Goal: Task Accomplishment & Management: Manage account settings

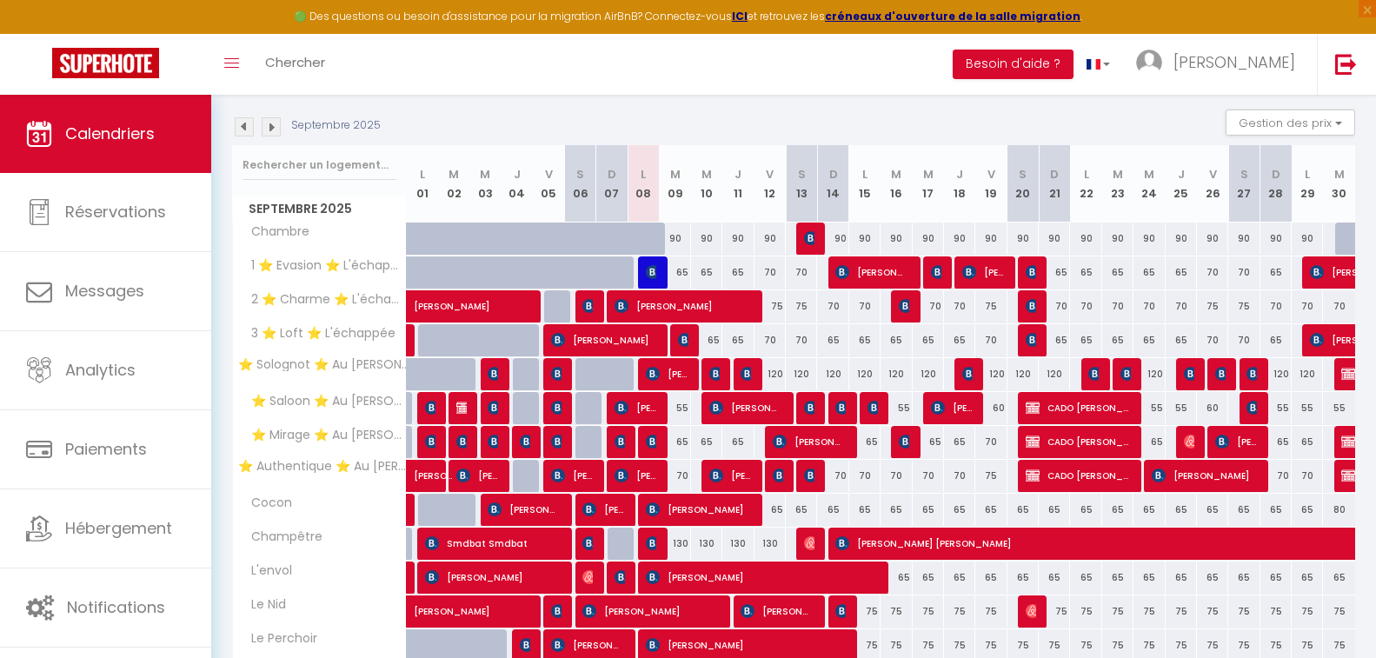
scroll to position [251, 0]
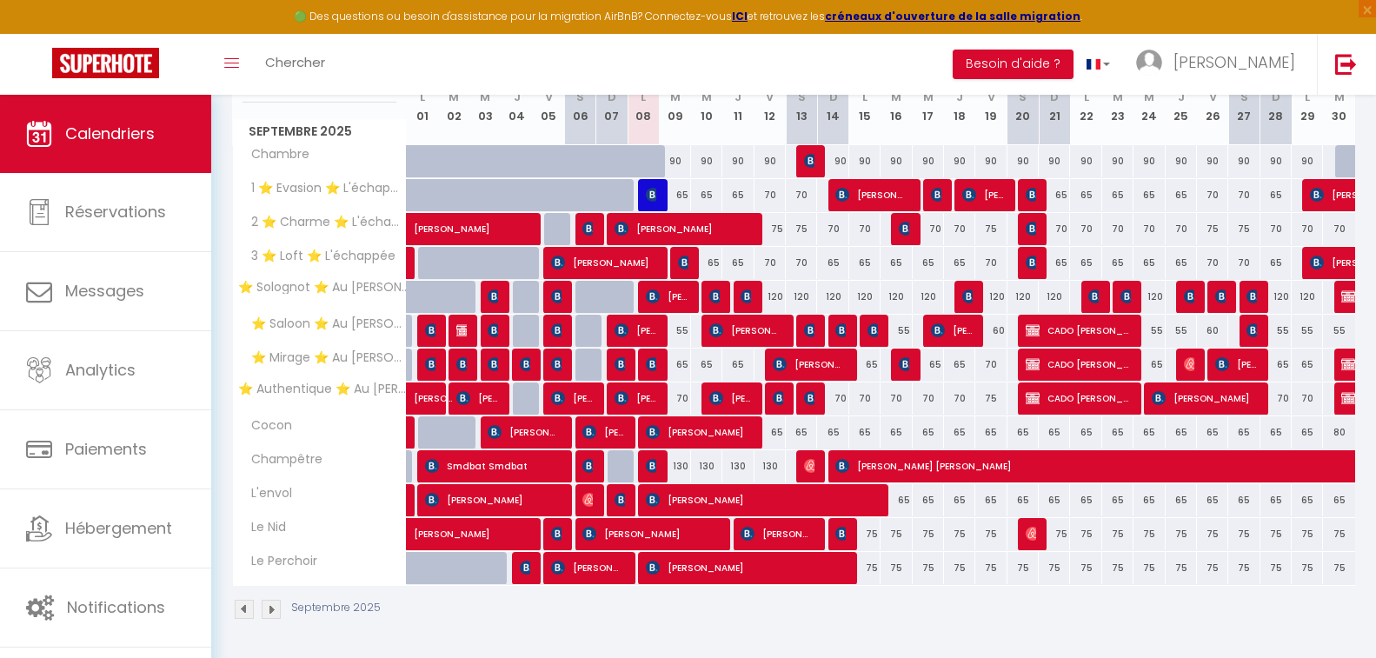
drag, startPoint x: 592, startPoint y: 50, endPoint x: 579, endPoint y: 52, distance: 13.2
click at [579, 52] on div "Toggle menubar Chercher BUTTON Besoin d'aide ? [PERSON_NAME] Équipe" at bounding box center [744, 64] width 1237 height 61
click at [728, 394] on span "[PERSON_NAME]" at bounding box center [730, 398] width 42 height 33
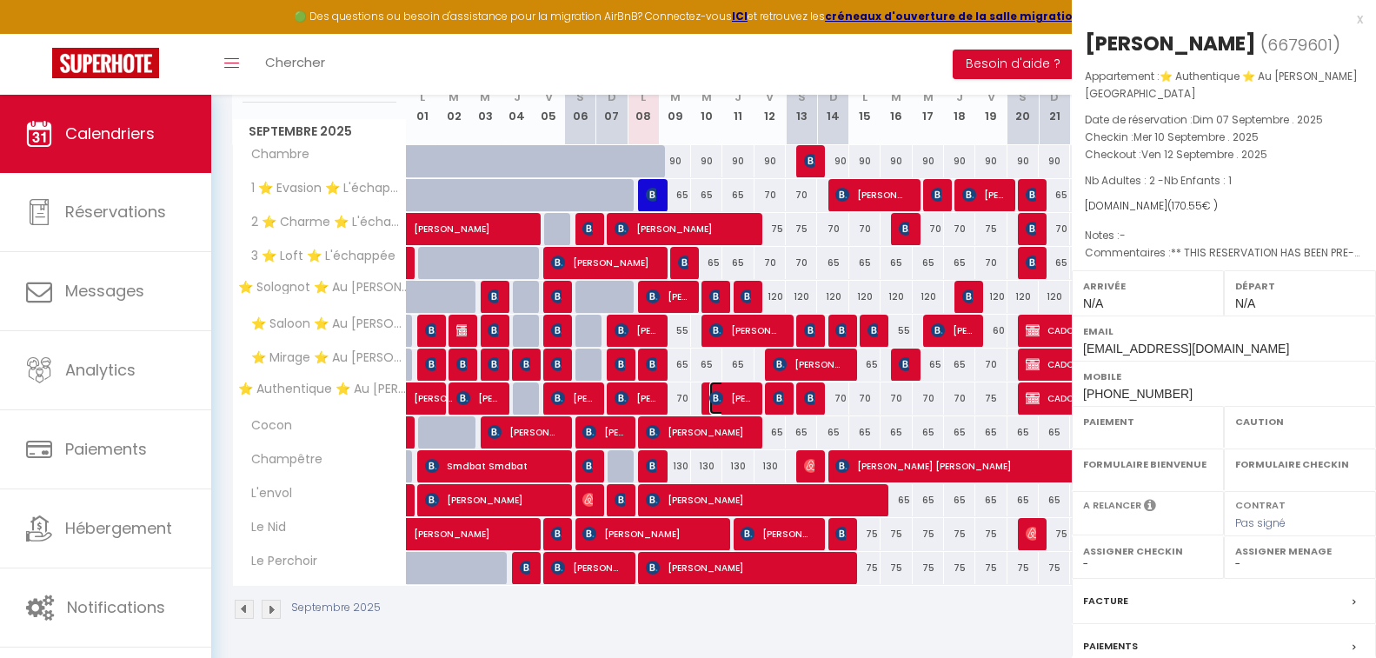
select select "OK"
select select "KO"
select select "0"
select select "1"
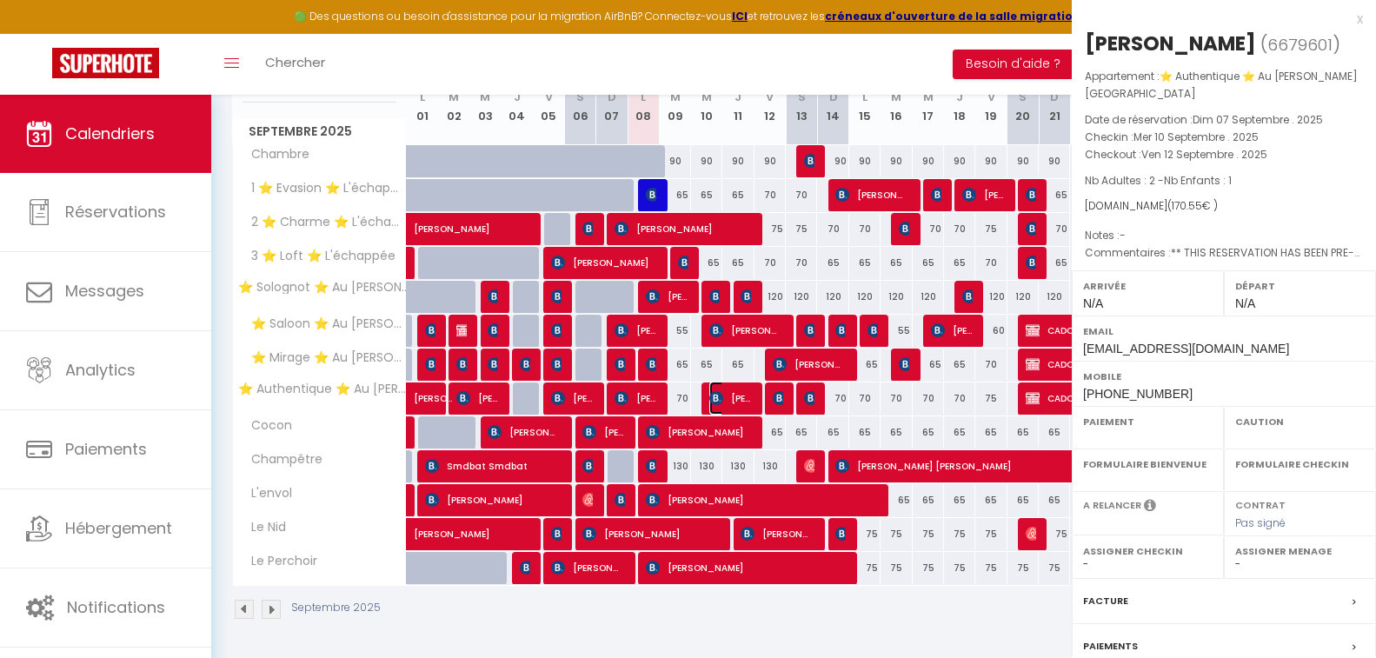
select select
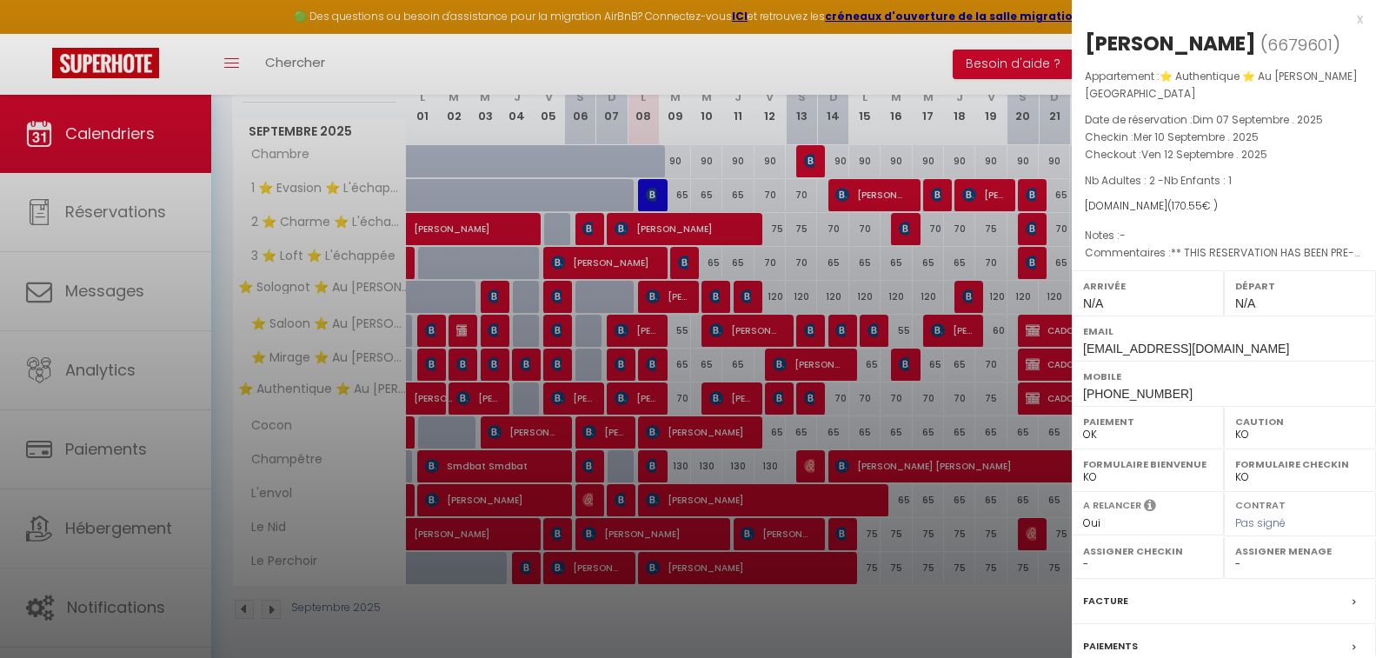
click at [728, 394] on div at bounding box center [688, 329] width 1376 height 658
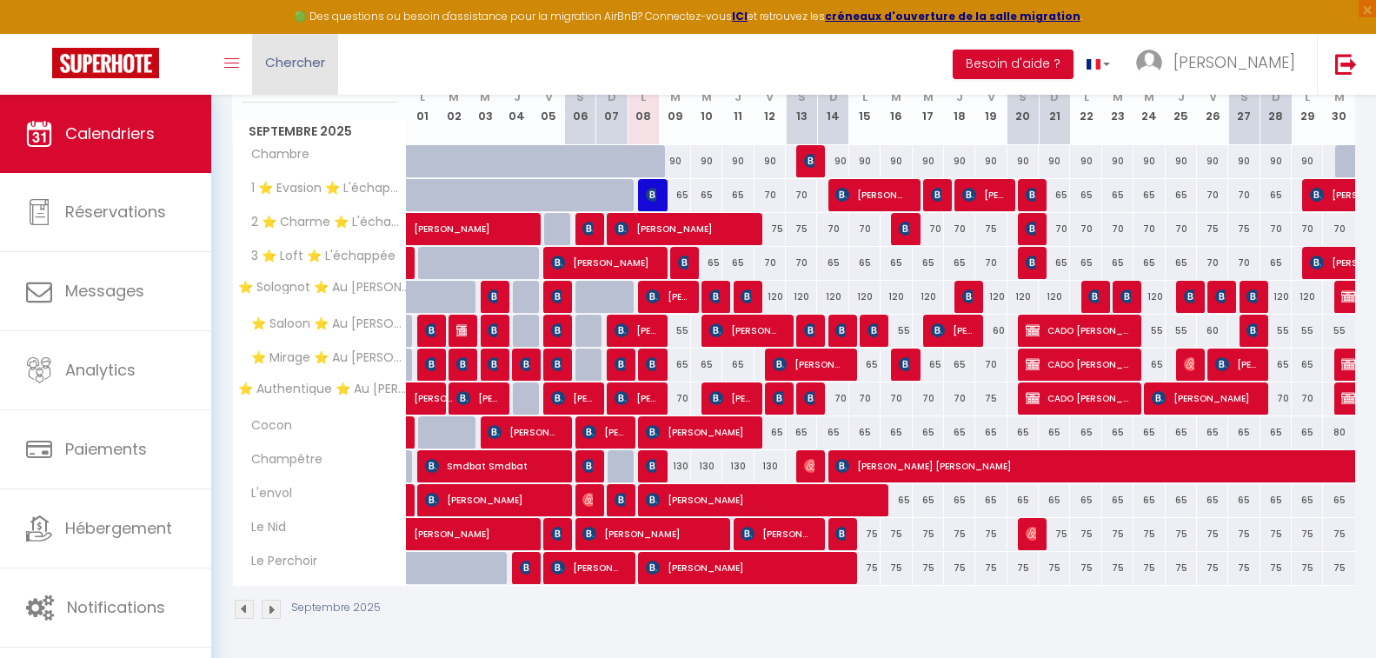
click at [312, 70] on body "🟢 Des questions ou besoin d'assistance pour la migration AirBnB? Connectez-vous…" at bounding box center [688, 251] width 1376 height 815
click at [312, 70] on span "Chercher" at bounding box center [295, 62] width 60 height 18
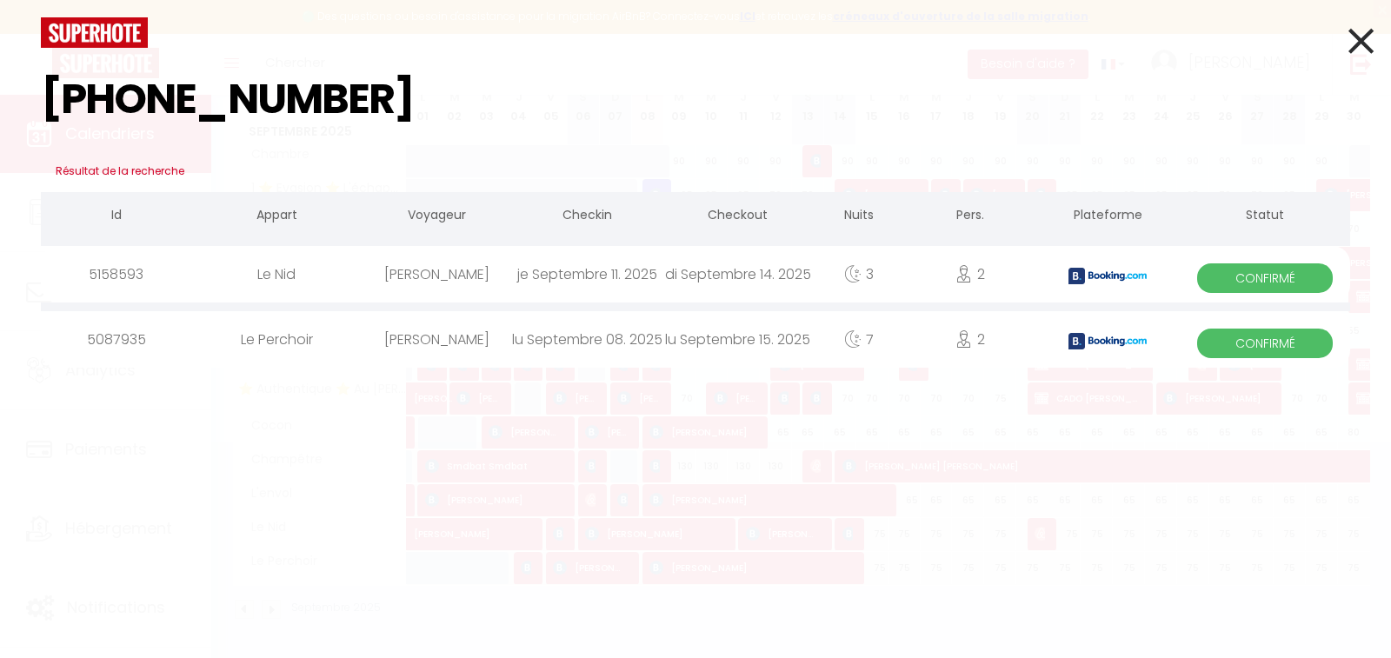
type input "[PHONE_NUMBER]"
click at [1364, 43] on icon at bounding box center [1360, 40] width 25 height 43
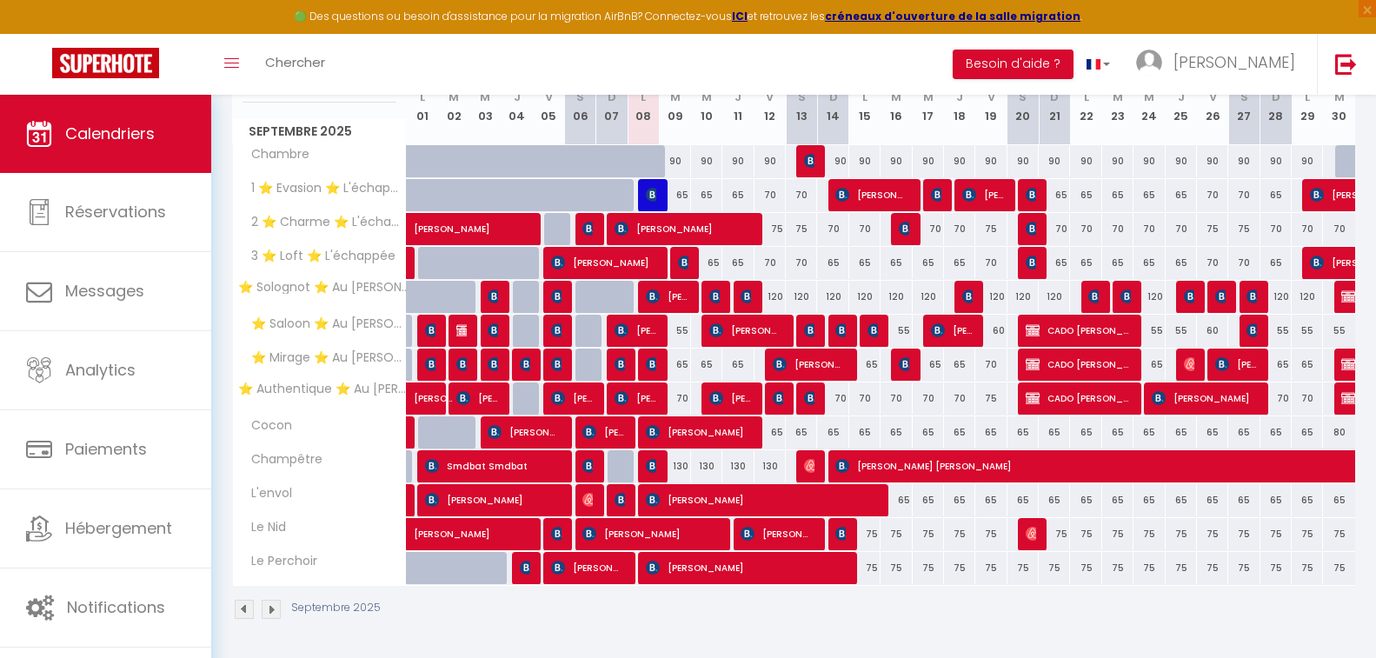
drag, startPoint x: 693, startPoint y: 74, endPoint x: 664, endPoint y: 72, distance: 28.7
click at [664, 72] on div "Toggle menubar Chercher BUTTON Besoin d'aide ? [PERSON_NAME] Équipe" at bounding box center [744, 64] width 1237 height 61
drag, startPoint x: 669, startPoint y: 72, endPoint x: 655, endPoint y: 72, distance: 14.8
click at [655, 72] on div "Toggle menubar Chercher BUTTON Besoin d'aide ? [PERSON_NAME] Équipe" at bounding box center [744, 64] width 1237 height 61
